Goal: Navigation & Orientation: Understand site structure

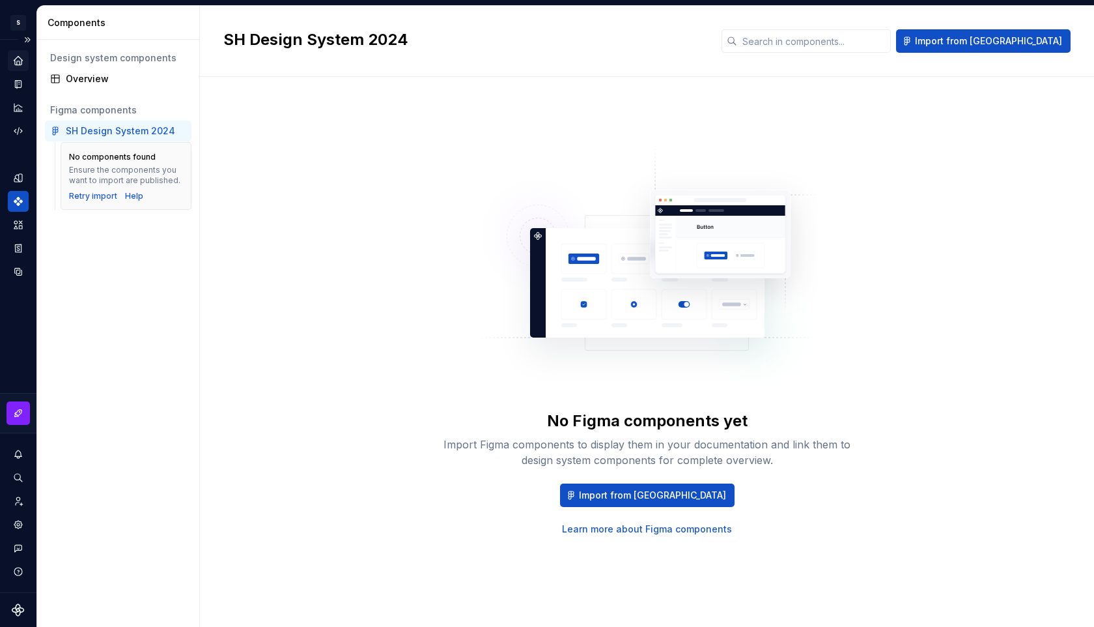
click at [24, 64] on div "Home" at bounding box center [18, 60] width 21 height 21
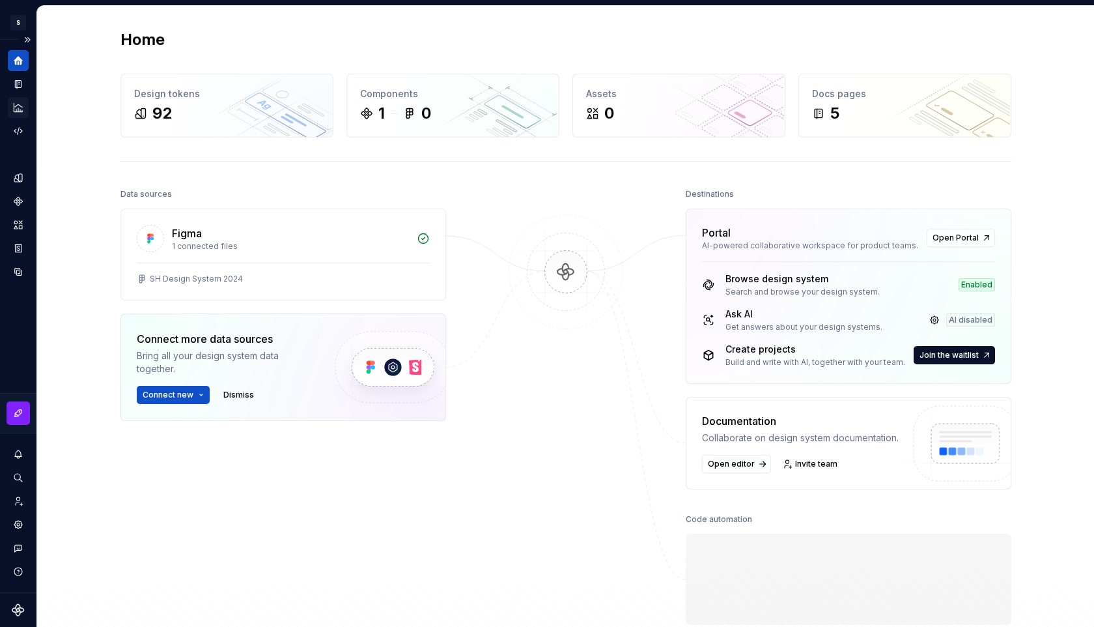
click at [17, 109] on icon "Analytics" at bounding box center [18, 108] width 12 height 12
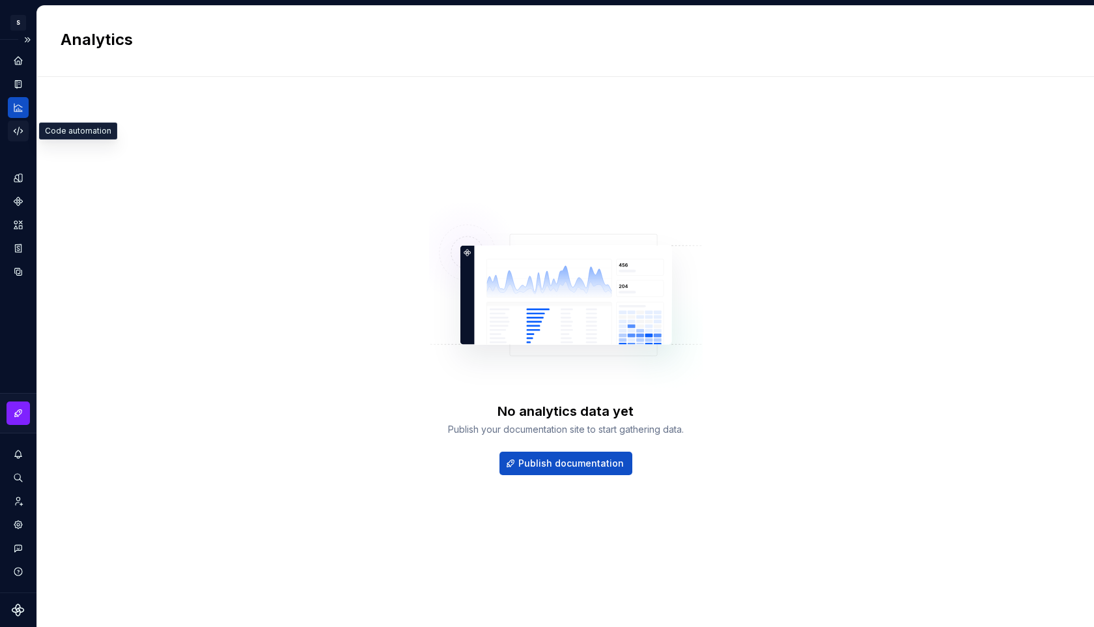
click at [20, 137] on div "Code automation" at bounding box center [18, 131] width 21 height 21
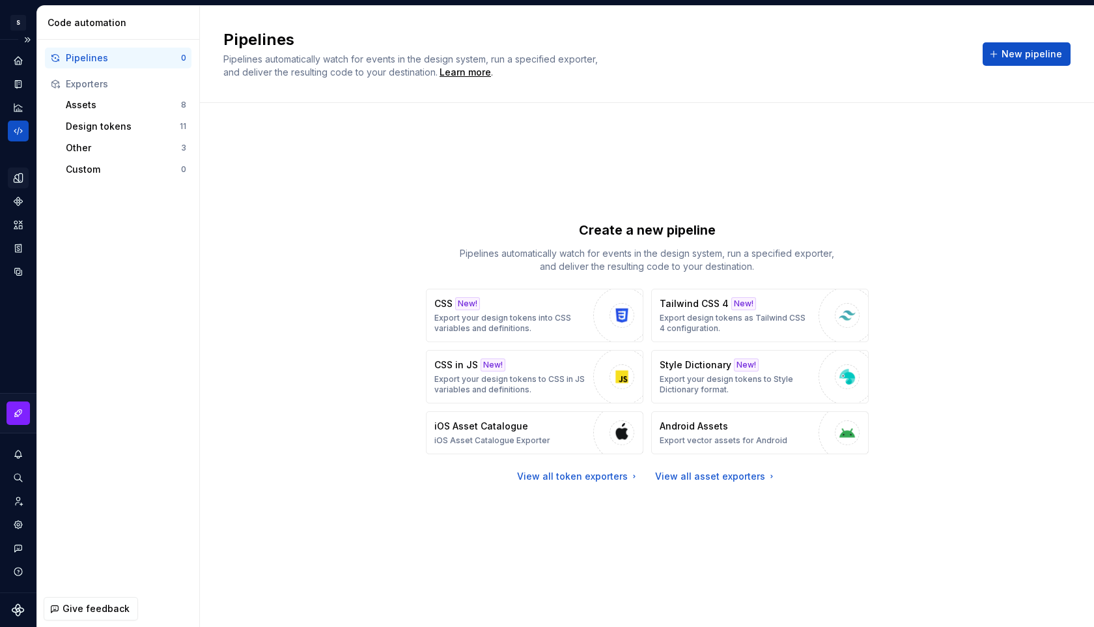
click at [21, 173] on icon "Design tokens" at bounding box center [18, 178] width 12 height 12
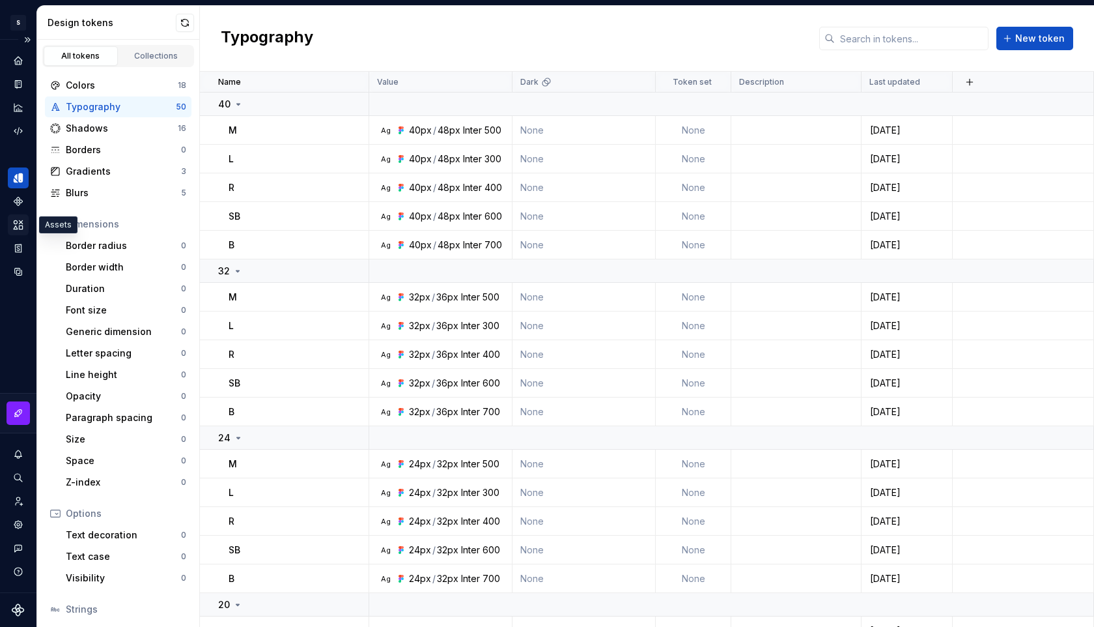
click at [17, 222] on icon "Assets" at bounding box center [18, 224] width 9 height 8
